Goal: Check status: Check status

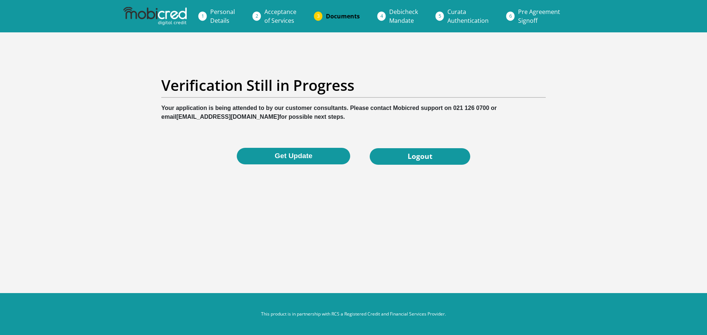
click at [305, 159] on button "Get Update" at bounding box center [293, 156] width 113 height 17
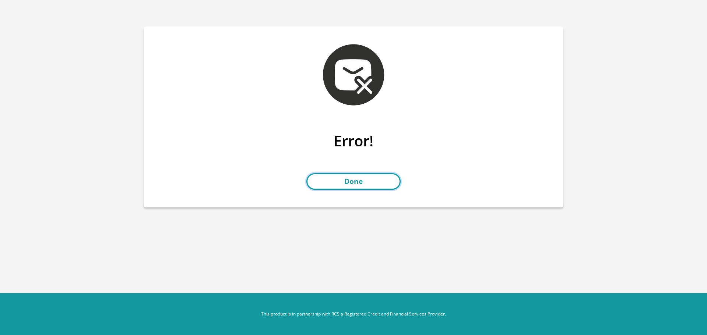
click at [359, 183] on link "Done" at bounding box center [353, 181] width 94 height 17
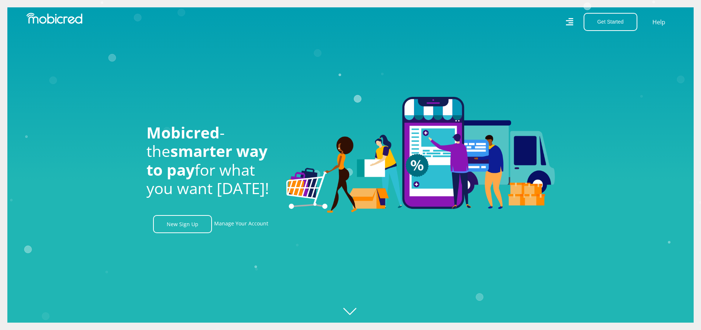
scroll to position [0, 525]
click at [235, 224] on link "Manage Your Account" at bounding box center [241, 224] width 54 height 18
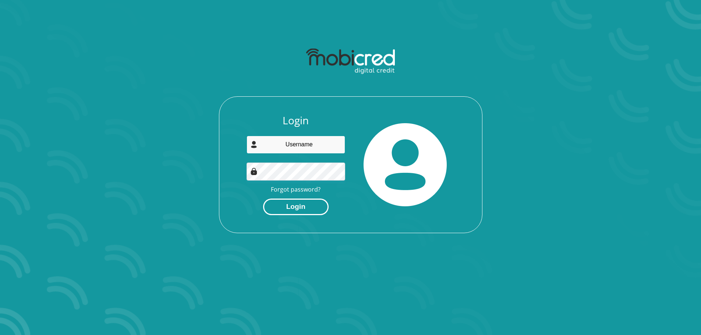
type input "thabomasiteng46@gmail.com"
click at [314, 205] on button "Login" at bounding box center [296, 207] width 66 height 17
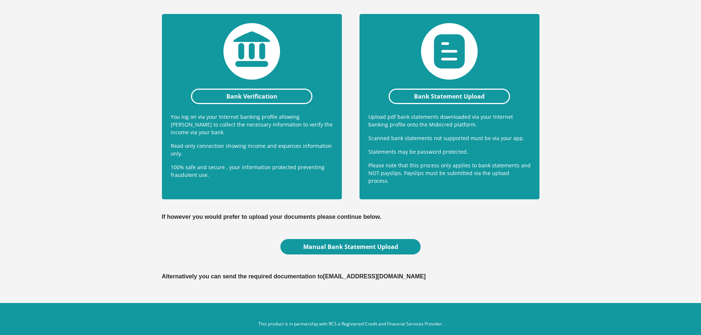
scroll to position [177, 0]
